Goal: Task Accomplishment & Management: Manage account settings

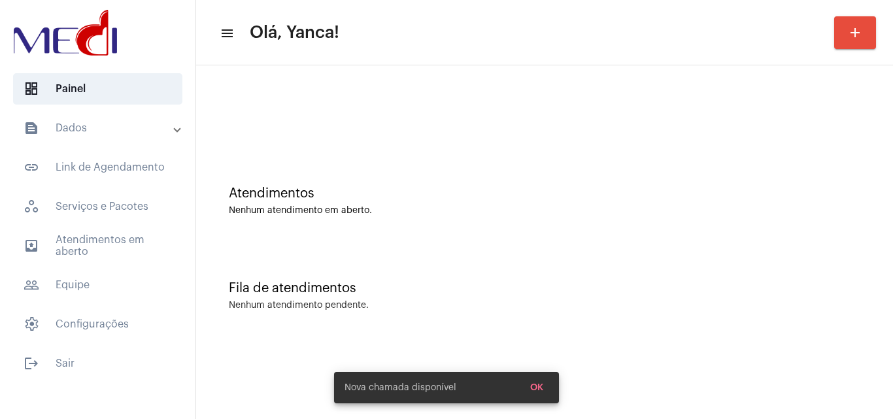
click at [98, 241] on span "outbox_outline Atendimentos em aberto" at bounding box center [97, 245] width 169 height 31
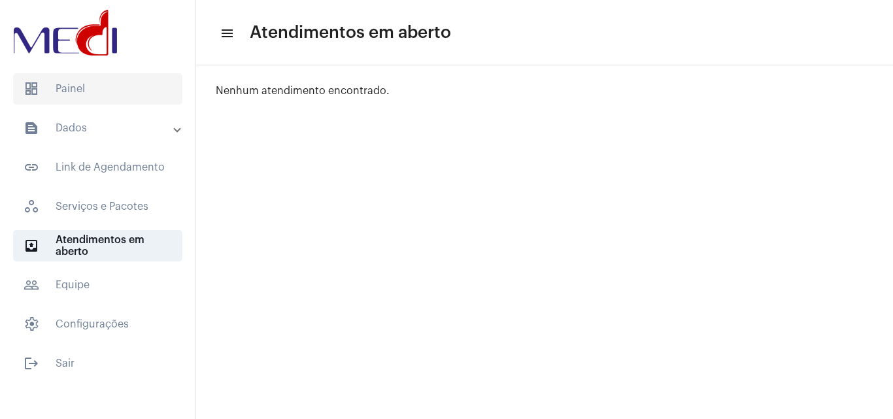
click at [78, 94] on span "dashboard Painel" at bounding box center [97, 88] width 169 height 31
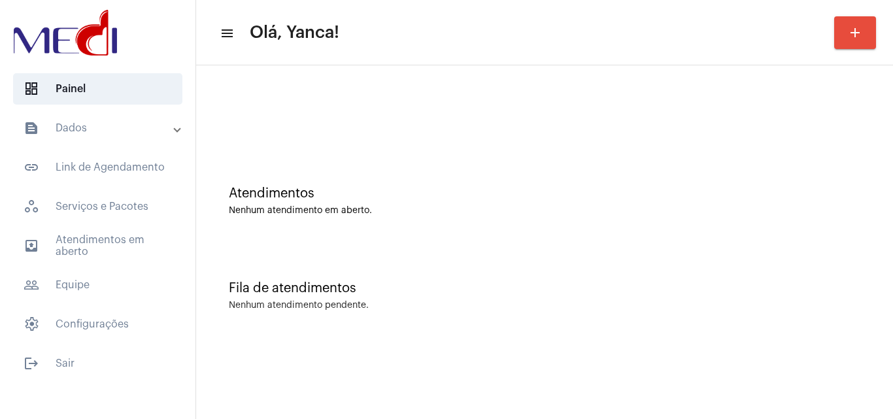
click at [152, 122] on mat-panel-title "text_snippet_outlined Dados" at bounding box center [99, 128] width 151 height 16
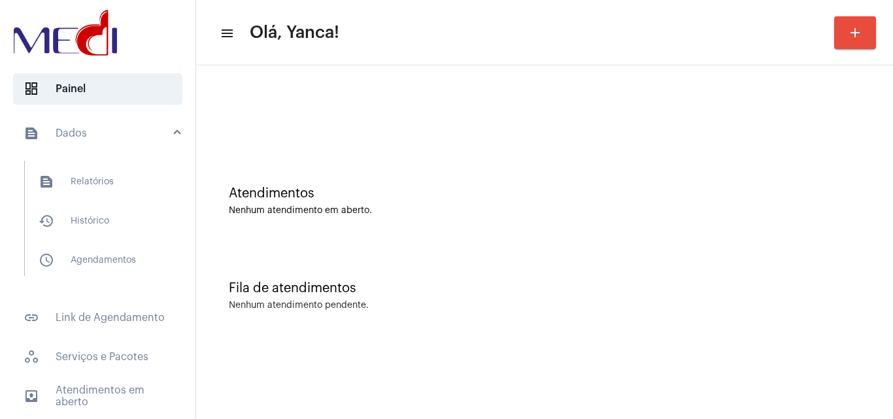
click at [69, 135] on mat-panel-title "text_snippet_outlined Dados" at bounding box center [99, 134] width 151 height 16
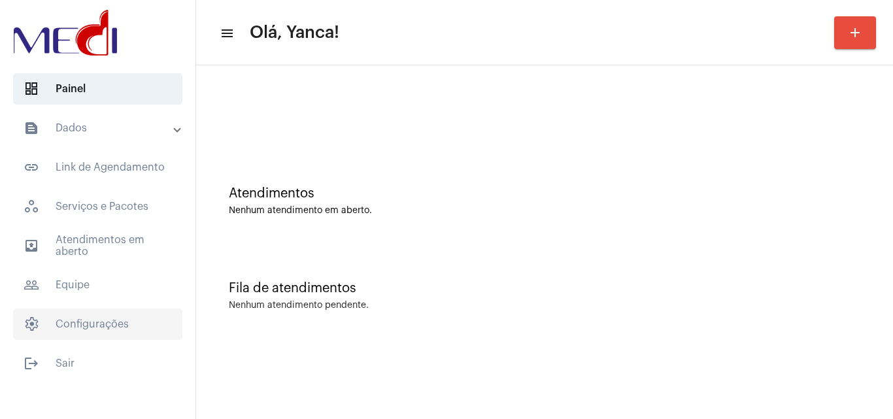
click at [109, 326] on span "settings Configurações" at bounding box center [97, 324] width 169 height 31
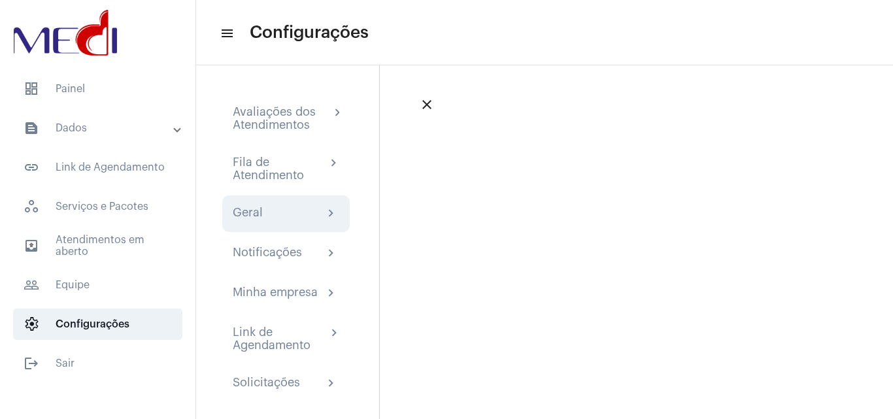
click at [296, 216] on div "Geral chevron_right" at bounding box center [286, 214] width 107 height 16
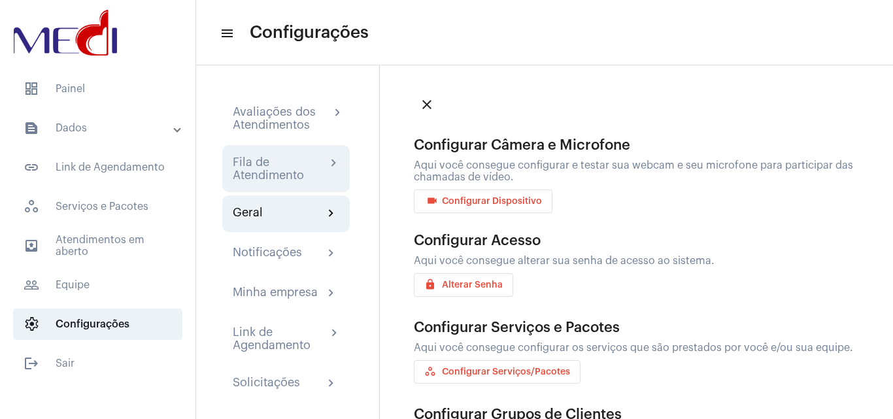
click at [298, 149] on div "Fila de Atendimento chevron_right" at bounding box center [286, 168] width 128 height 47
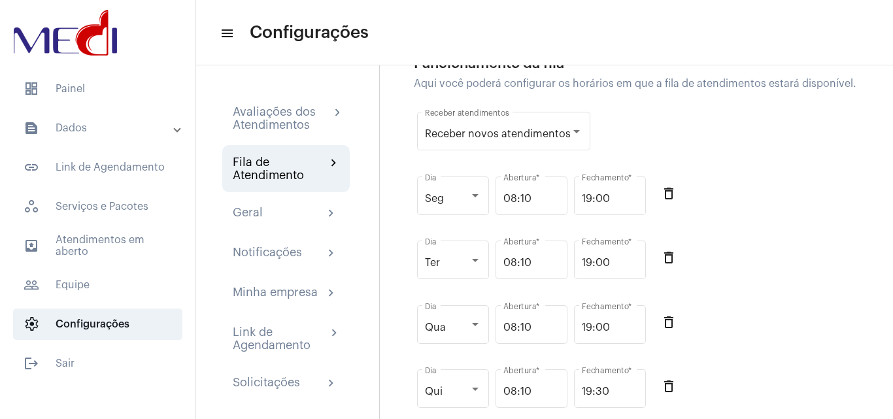
scroll to position [65, 0]
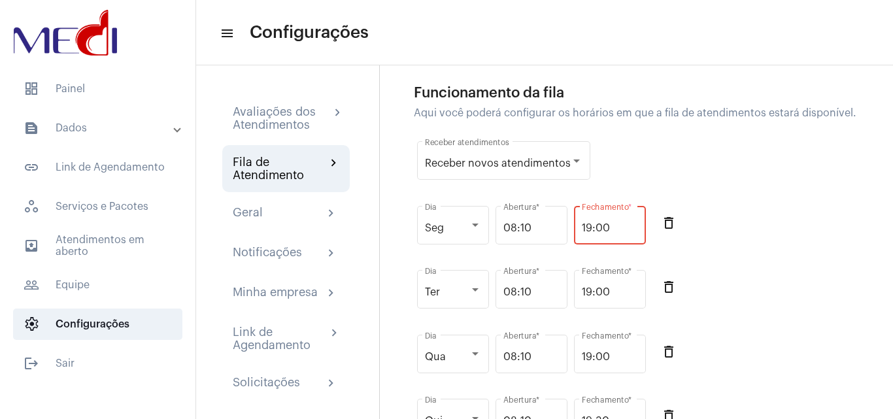
click at [619, 234] on input "19:00" at bounding box center [610, 228] width 56 height 12
drag, startPoint x: 596, startPoint y: 241, endPoint x: 630, endPoint y: 238, distance: 33.5
click at [630, 234] on input "19:00" at bounding box center [610, 228] width 56 height 12
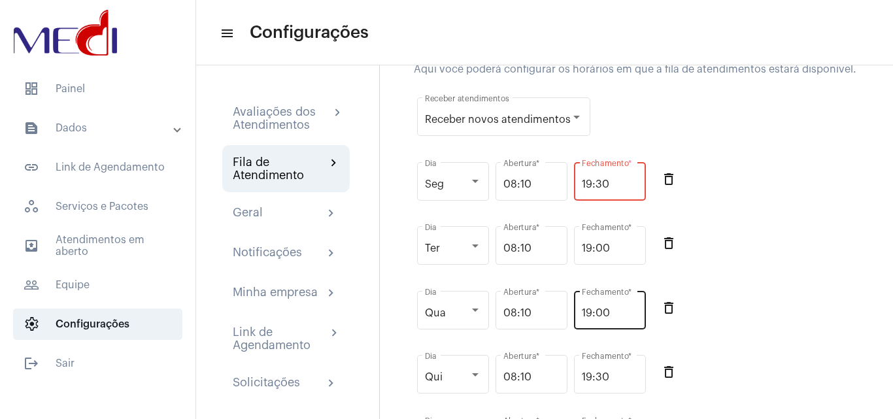
scroll to position [131, 0]
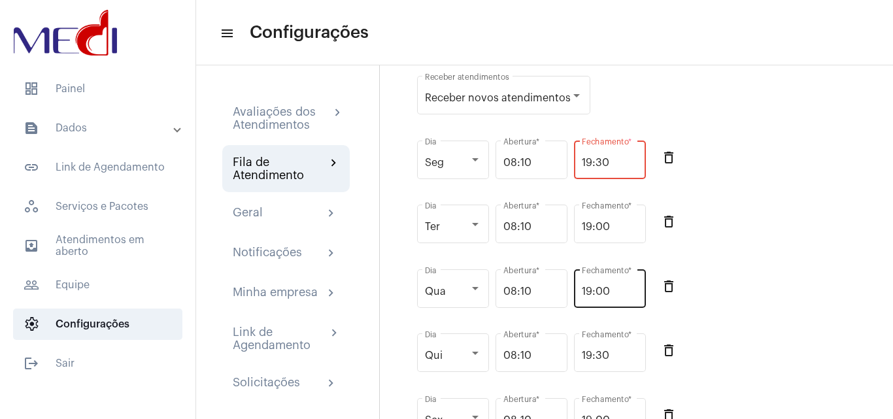
type input "19:30"
click at [586, 298] on input "19:00" at bounding box center [610, 292] width 56 height 12
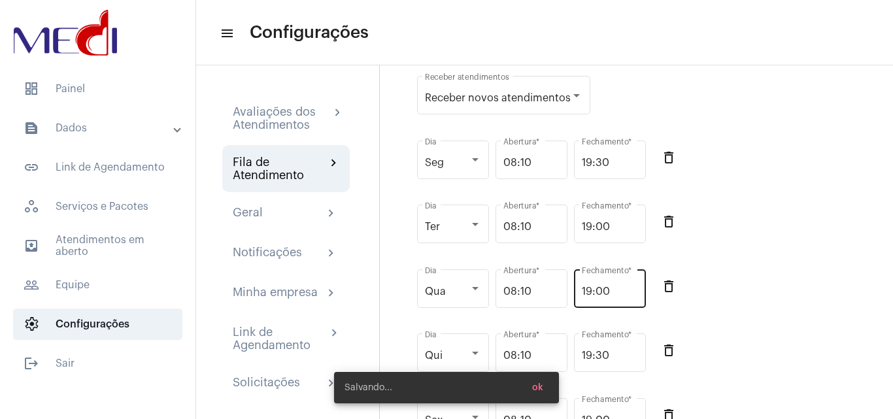
click at [583, 299] on div "19:00 Fechamento *" at bounding box center [610, 287] width 72 height 41
drag, startPoint x: 597, startPoint y: 301, endPoint x: 670, endPoint y: 311, distance: 73.2
click at [670, 311] on div "Qua Dia 08:10 Abertura * 19:00 Fechamento * delete_outline" at bounding box center [640, 296] width 453 height 65
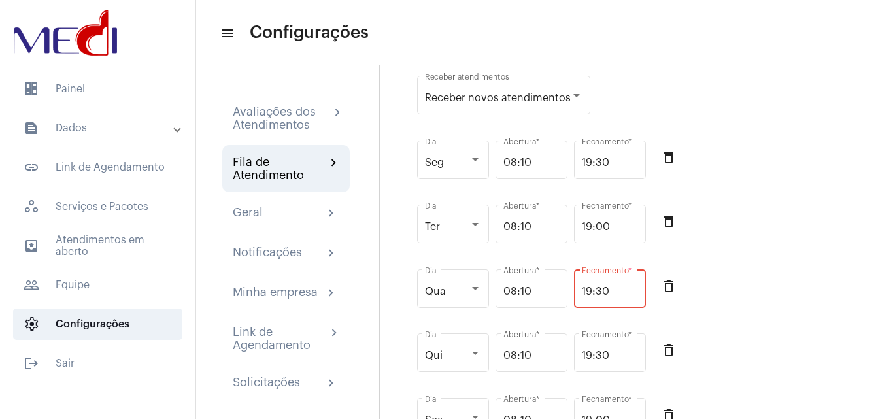
type input "19:30"
click at [749, 322] on div "Qua Dia 08:10 Abertura * 19:30 Fechamento * delete_outline" at bounding box center [640, 296] width 453 height 65
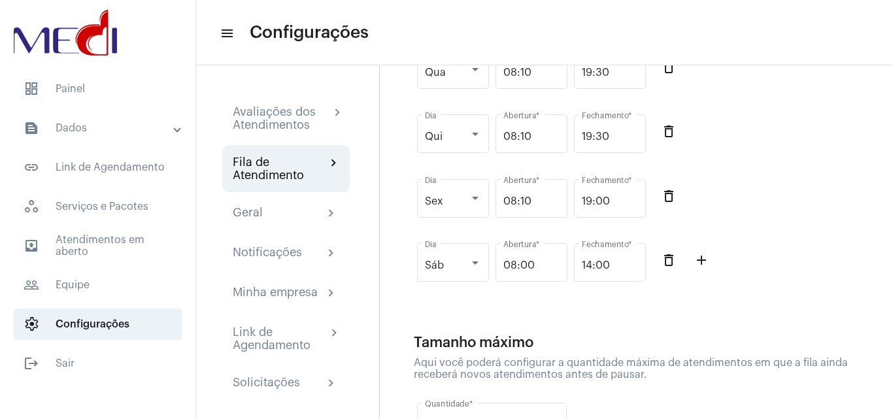
scroll to position [196, 0]
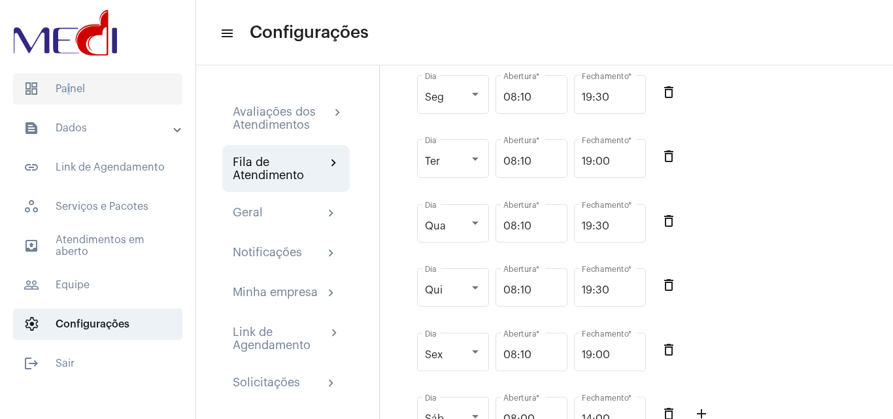
click at [65, 91] on span "dashboard Painel" at bounding box center [97, 88] width 169 height 31
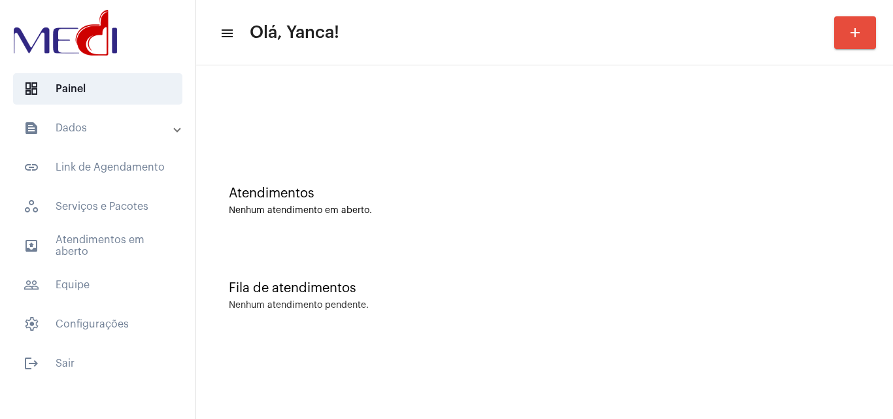
click at [146, 229] on mat-accordion "text_snippet_outlined Dados text_snippet_outlined Relatórios history_outlined H…" at bounding box center [98, 226] width 196 height 228
click at [143, 239] on span "outbox_outline Atendimentos em aberto" at bounding box center [97, 245] width 169 height 31
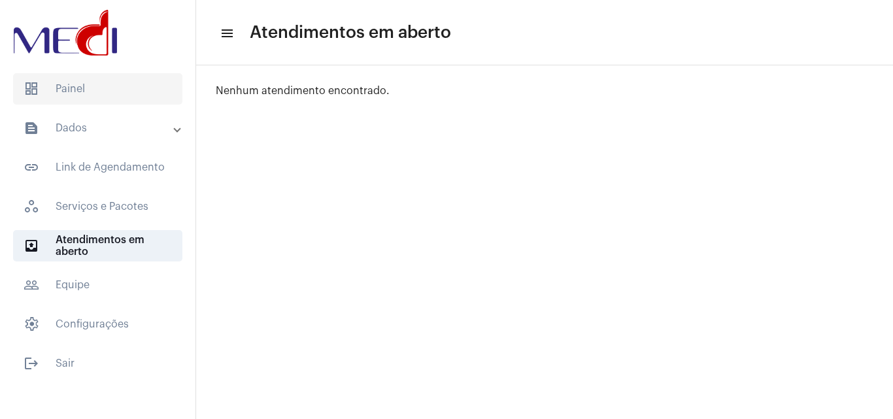
click at [113, 92] on span "dashboard Painel" at bounding box center [97, 88] width 169 height 31
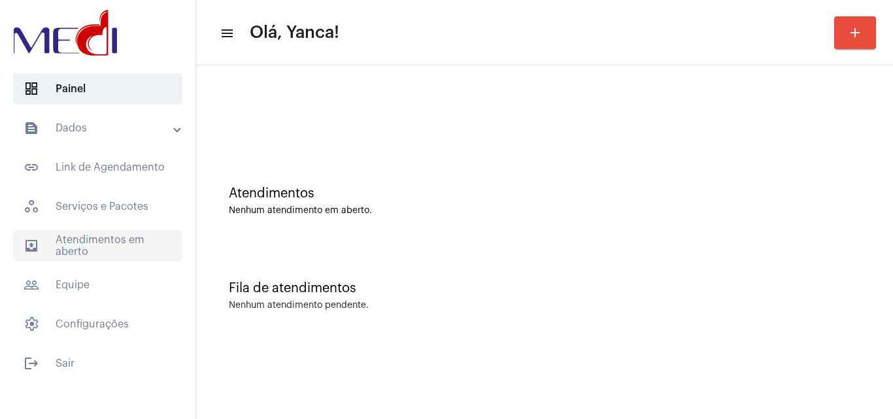
click at [56, 249] on span "outbox_outline Atendimentos em aberto" at bounding box center [97, 245] width 169 height 31
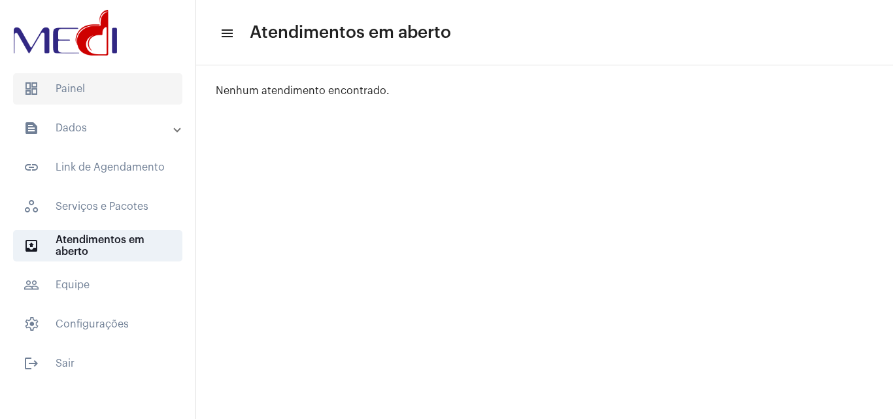
click at [136, 93] on span "dashboard Painel" at bounding box center [97, 88] width 169 height 31
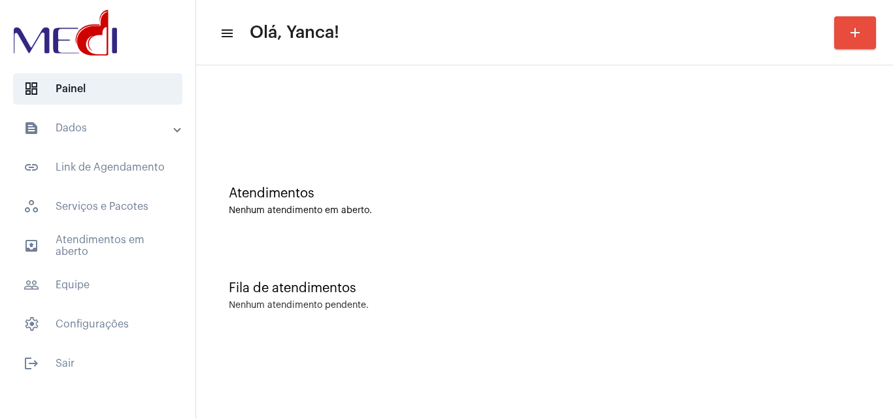
click at [390, 178] on div "Atendimentos Nenhum atendimento em aberto." at bounding box center [545, 194] width 684 height 95
click at [369, 116] on div at bounding box center [545, 116] width 632 height 10
click at [579, 157] on div "Atendimentos Nenhum atendimento em aberto." at bounding box center [545, 194] width 684 height 95
click at [88, 239] on span "outbox_outline Atendimentos em aberto" at bounding box center [97, 245] width 169 height 31
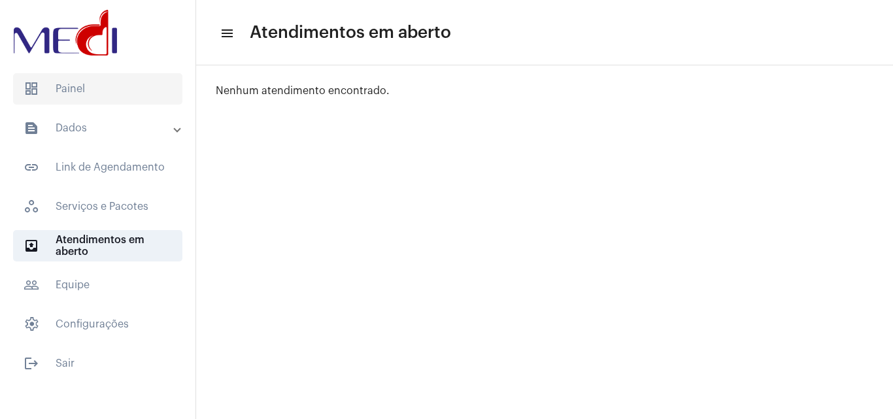
click at [128, 90] on span "dashboard Painel" at bounding box center [97, 88] width 169 height 31
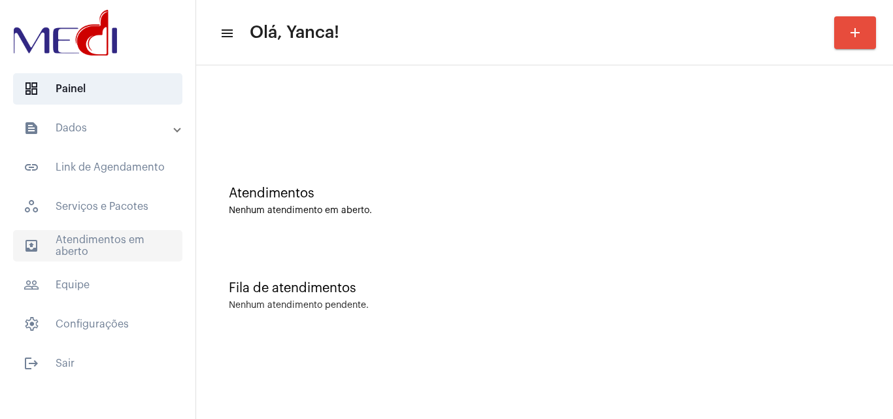
click at [125, 247] on span "outbox_outline Atendimentos em aberto" at bounding box center [97, 245] width 169 height 31
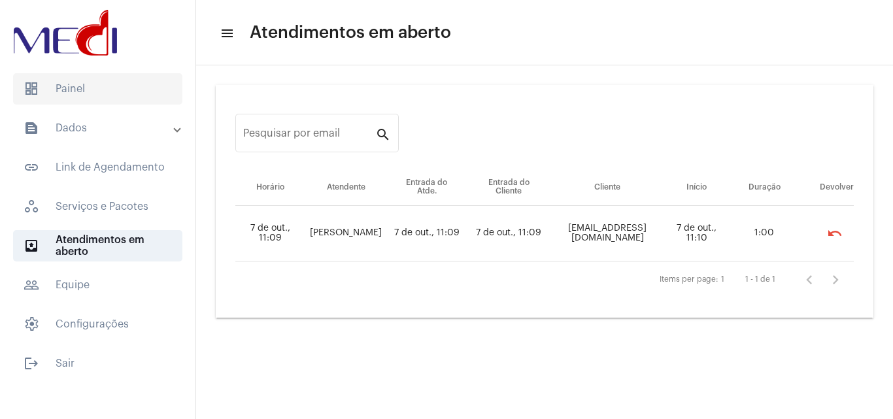
click at [80, 95] on span "dashboard Painel" at bounding box center [97, 88] width 169 height 31
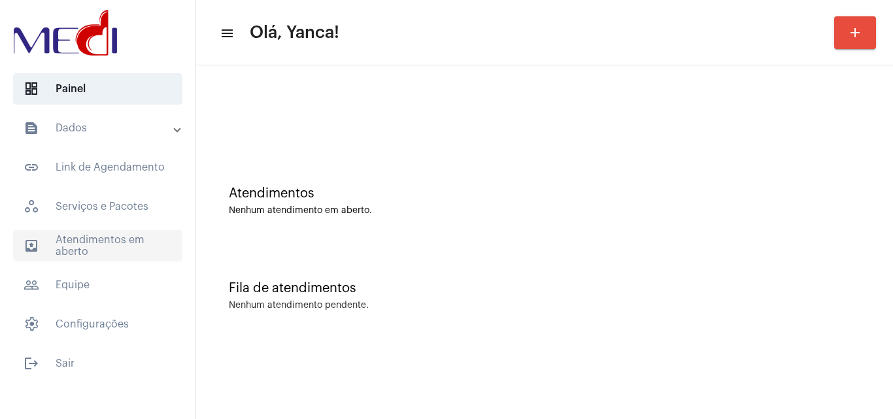
click at [88, 240] on span "outbox_outline Atendimentos em aberto" at bounding box center [97, 245] width 169 height 31
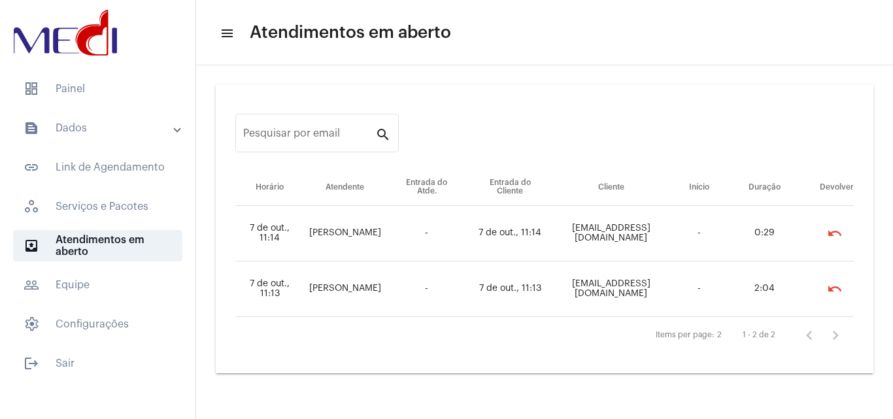
click at [840, 286] on mat-icon "undo" at bounding box center [835, 289] width 16 height 16
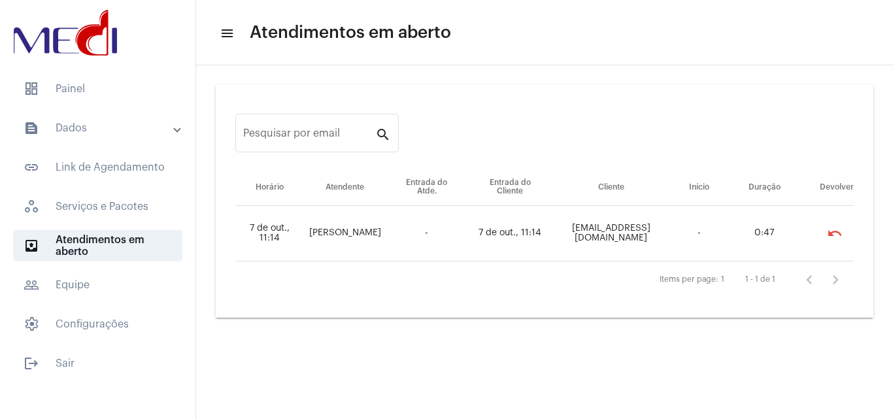
drag, startPoint x: 859, startPoint y: 210, endPoint x: 720, endPoint y: 254, distance: 145.4
drag, startPoint x: 720, startPoint y: 254, endPoint x: 831, endPoint y: 234, distance: 112.9
click at [831, 234] on mat-icon "undo" at bounding box center [835, 234] width 16 height 16
click at [144, 87] on span "dashboard Painel" at bounding box center [97, 88] width 169 height 31
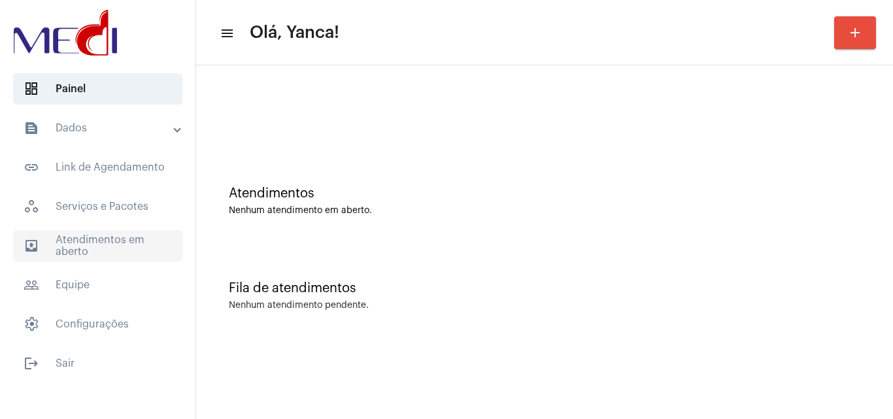
click at [141, 254] on span "outbox_outline Atendimentos em aberto" at bounding box center [97, 245] width 169 height 31
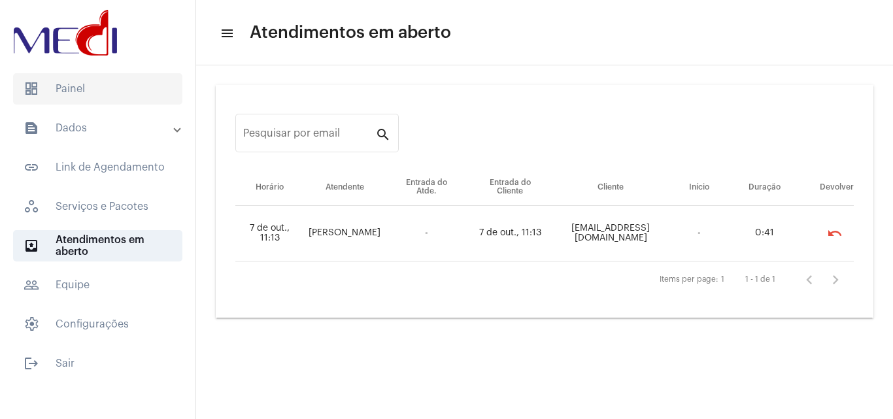
click at [80, 87] on span "dashboard Painel" at bounding box center [97, 88] width 169 height 31
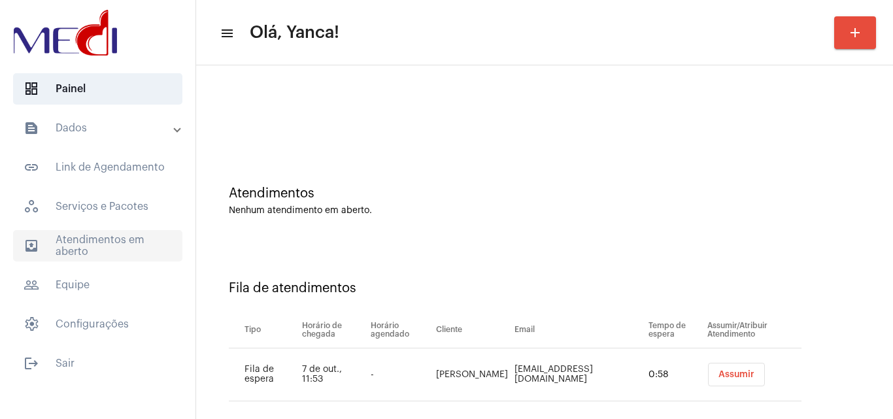
click at [110, 249] on span "outbox_outline Atendimentos em aberto" at bounding box center [97, 245] width 169 height 31
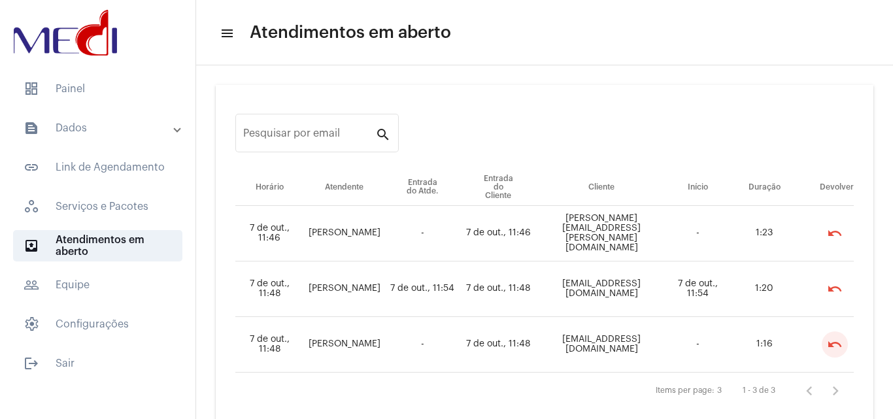
click at [843, 343] on mat-icon "undo" at bounding box center [835, 345] width 16 height 16
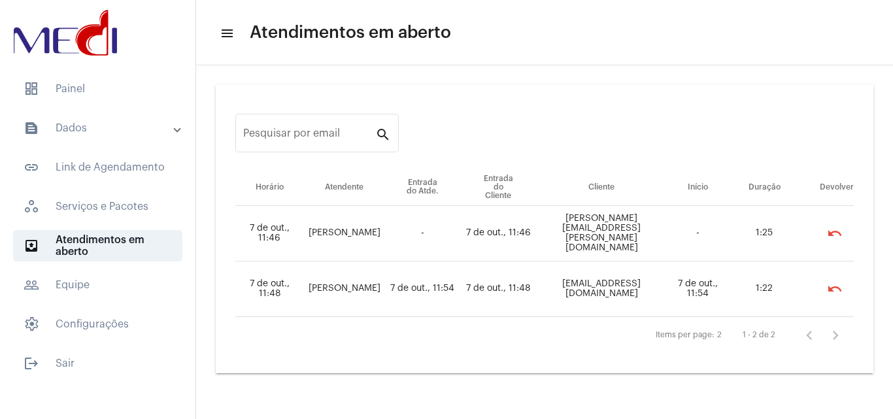
click at [111, 116] on mat-expansion-panel-header "text_snippet_outlined Dados" at bounding box center [102, 127] width 188 height 31
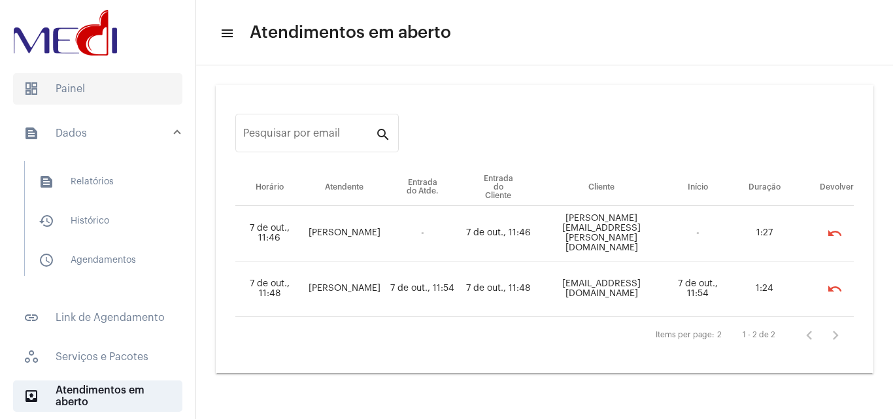
click at [82, 86] on span "dashboard Painel" at bounding box center [97, 88] width 169 height 31
